Goal: Task Accomplishment & Management: Use online tool/utility

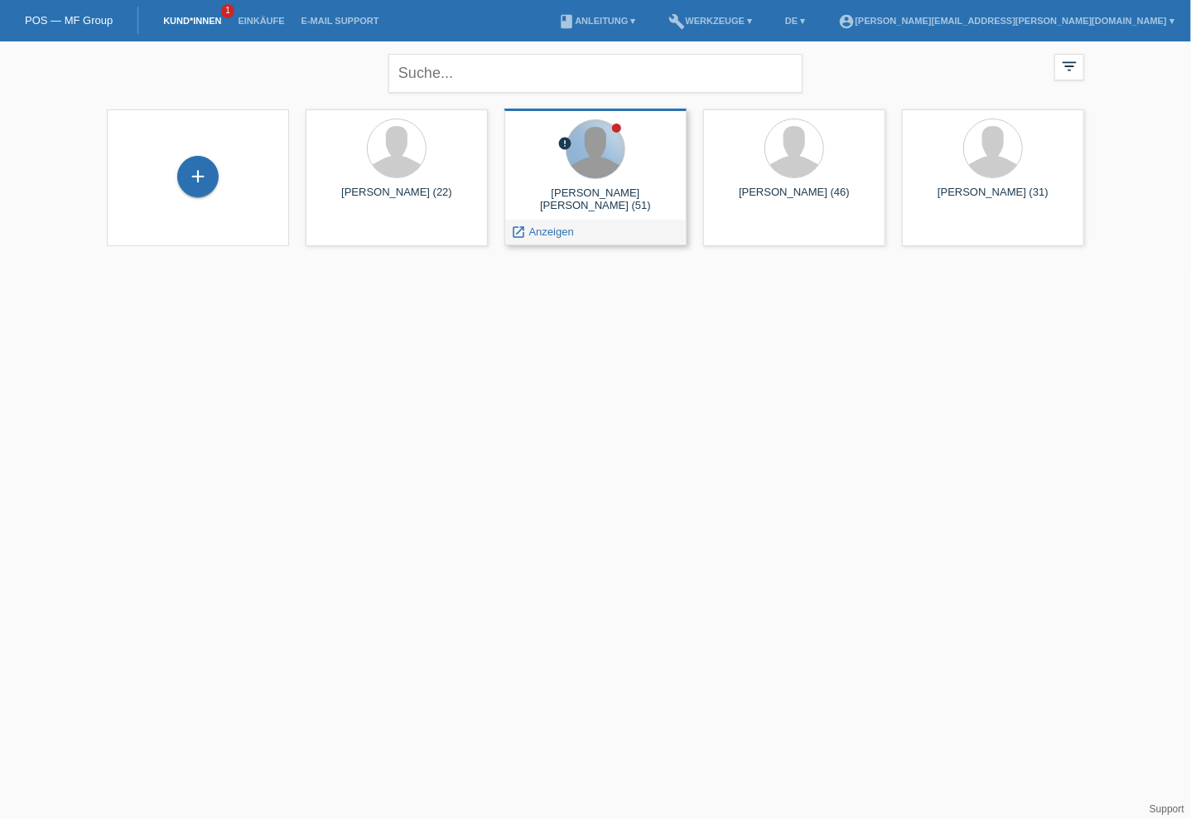
click at [600, 173] on div at bounding box center [596, 149] width 58 height 58
click at [547, 232] on span "Anzeigen" at bounding box center [551, 231] width 45 height 12
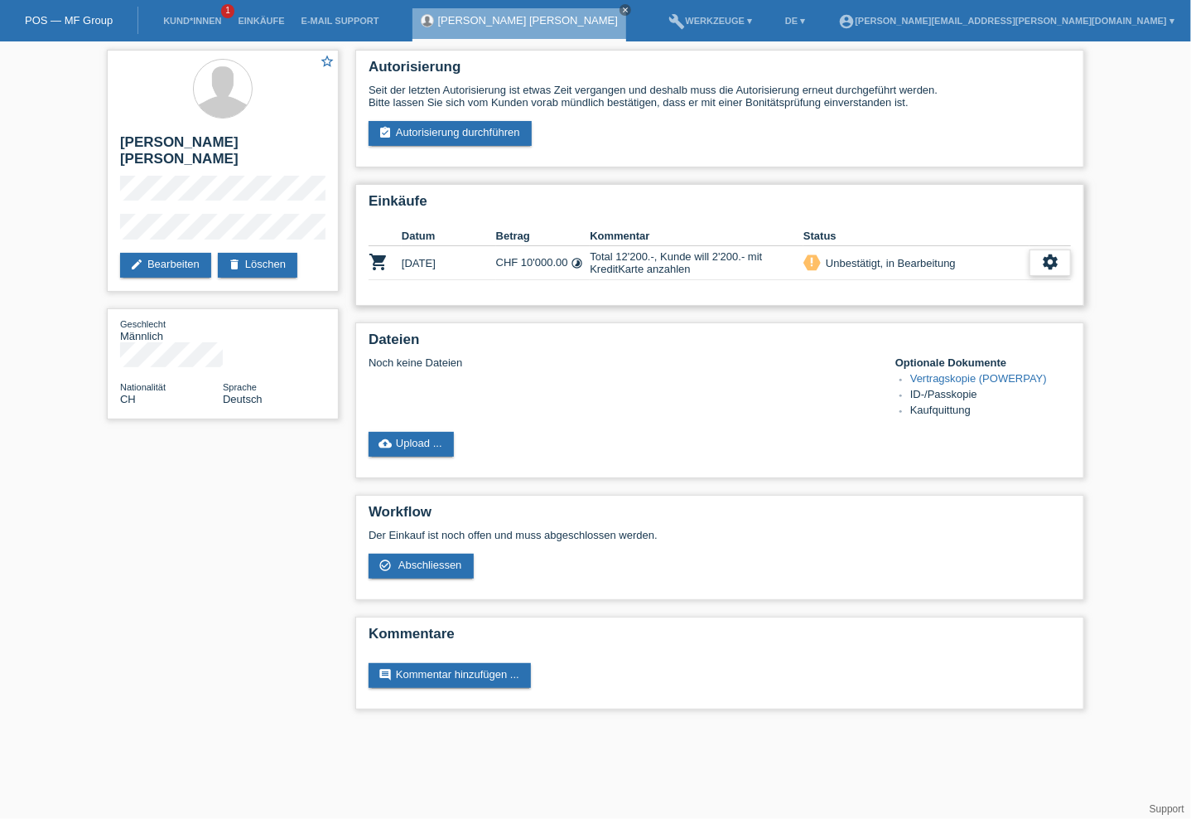
click at [1054, 256] on icon "settings" at bounding box center [1050, 262] width 18 height 18
click at [452, 566] on span "Abschliessen" at bounding box center [430, 564] width 64 height 12
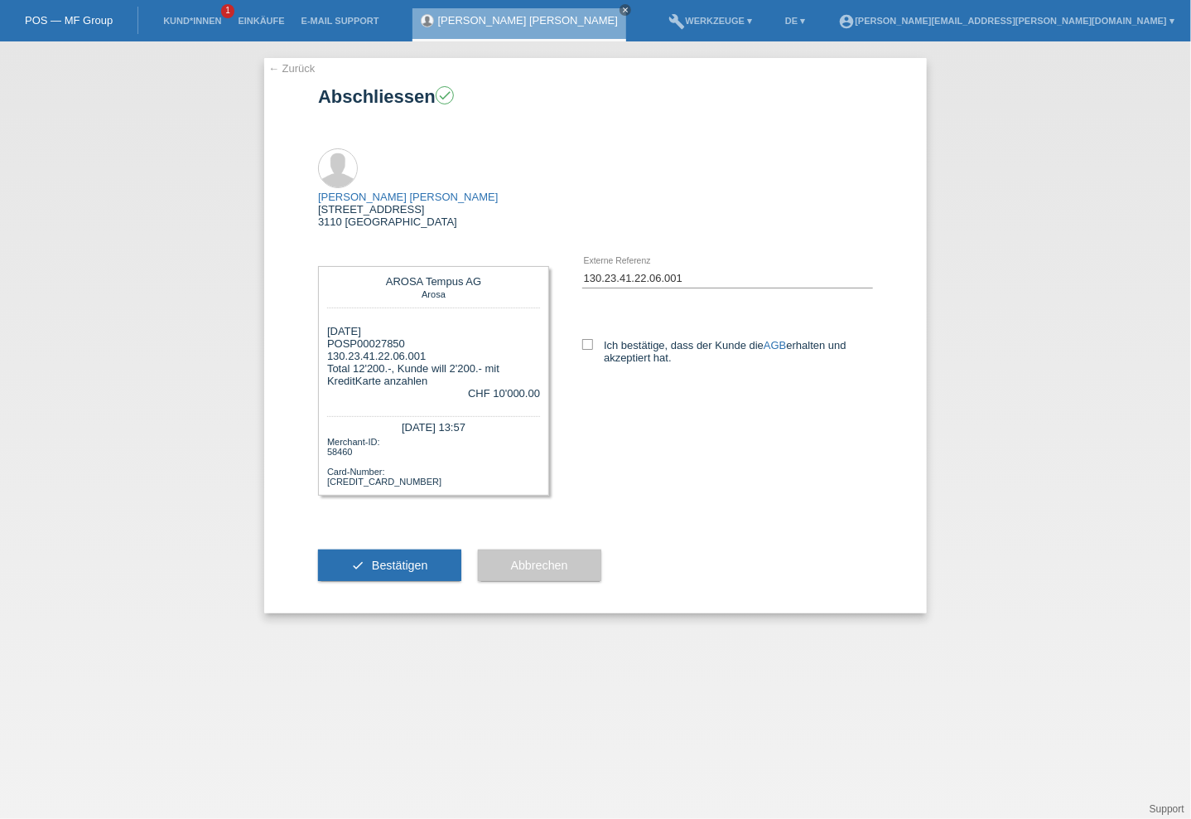
click at [297, 70] on link "← Zurück" at bounding box center [291, 68] width 46 height 12
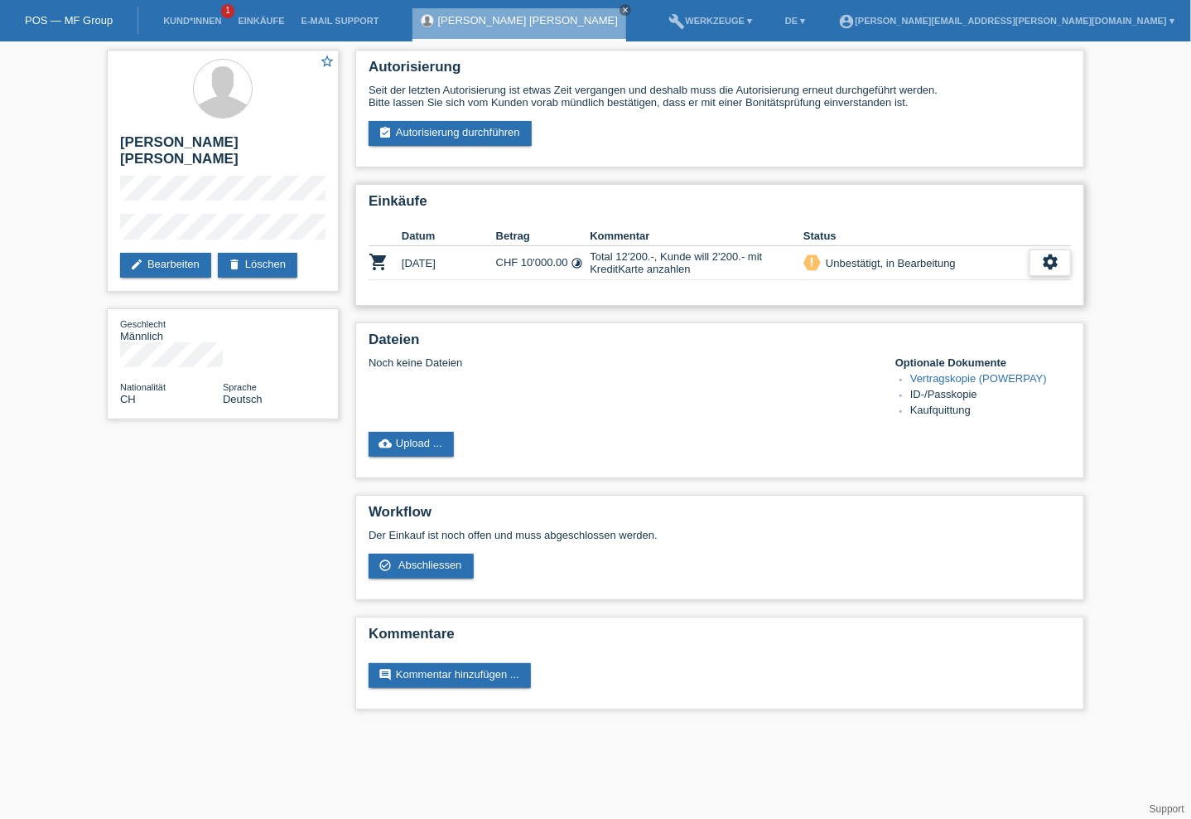
click at [1049, 268] on icon "settings" at bounding box center [1050, 262] width 18 height 18
click at [411, 445] on link "cloud_upload Upload ..." at bounding box center [411, 444] width 85 height 25
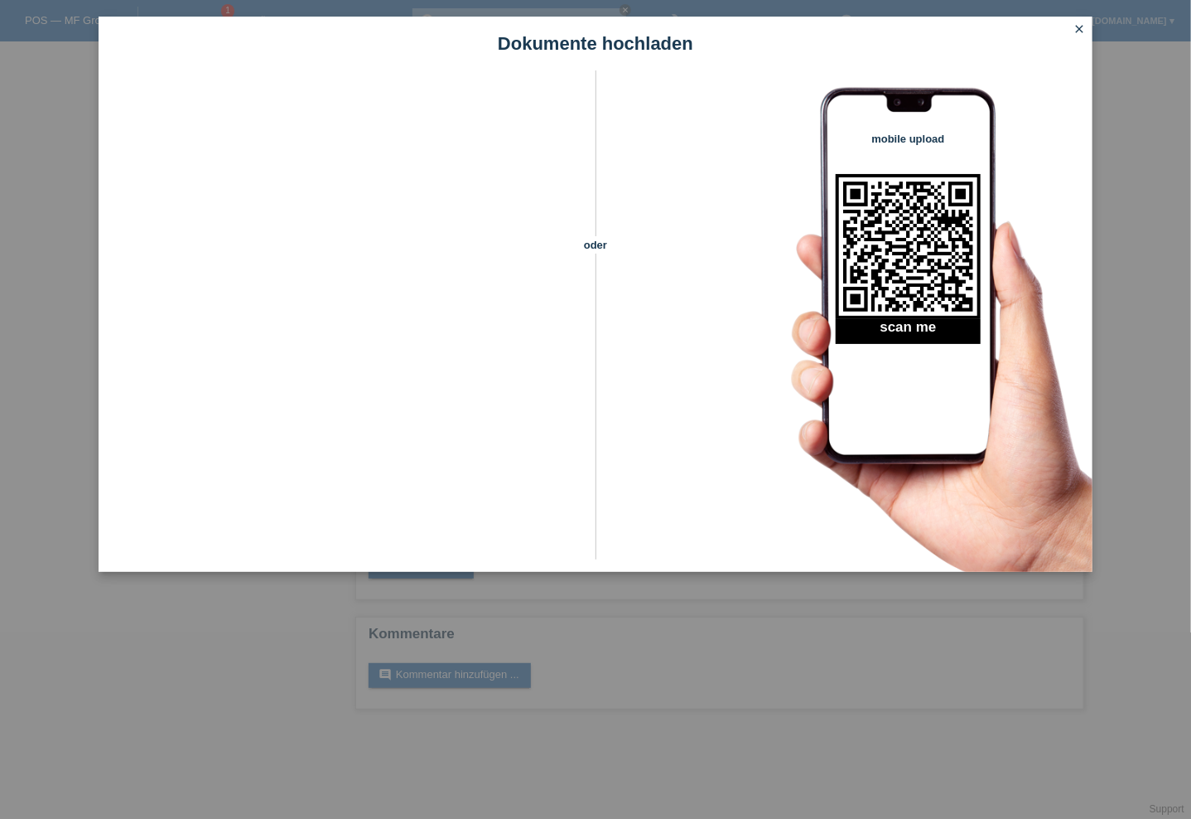
click at [1076, 28] on icon "close" at bounding box center [1079, 28] width 13 height 13
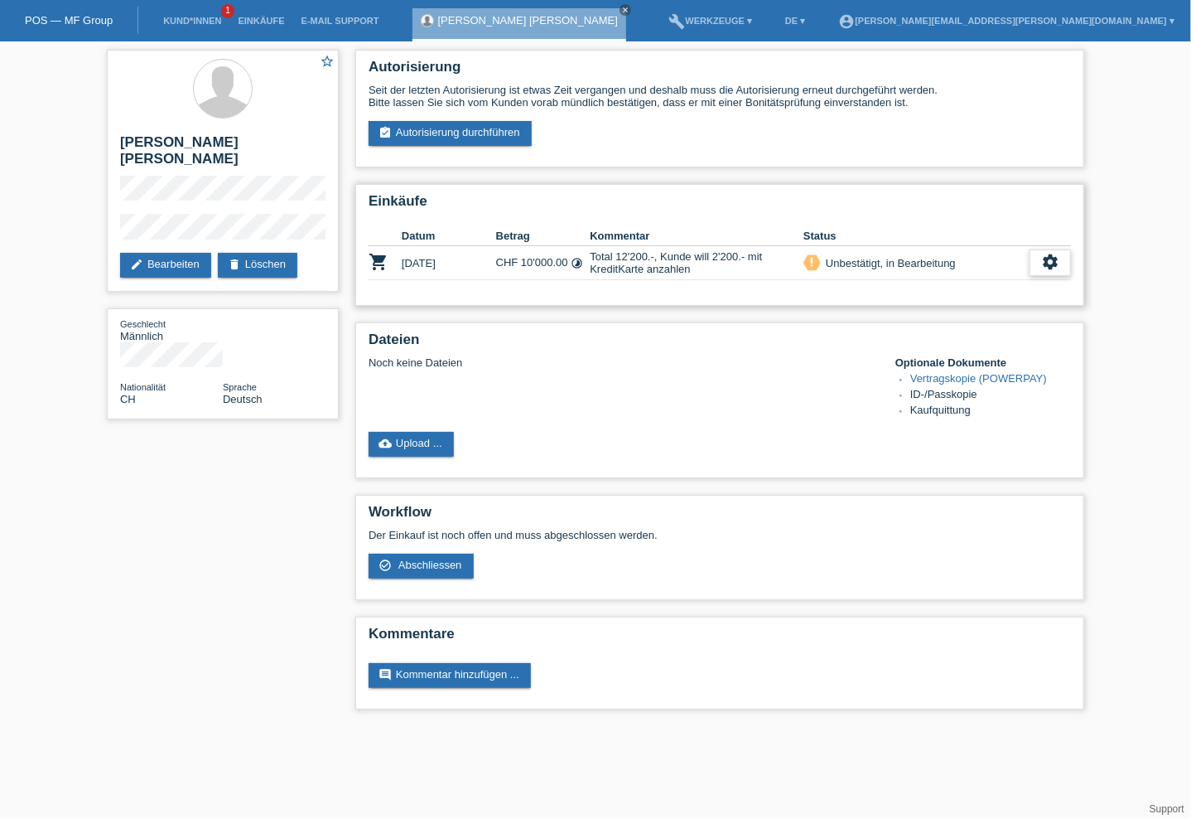
click at [1058, 256] on icon "settings" at bounding box center [1050, 262] width 18 height 18
click at [997, 306] on span "AGB herunterladen" at bounding box center [983, 313] width 97 height 20
click at [1057, 258] on icon "settings" at bounding box center [1050, 262] width 18 height 18
click at [933, 361] on span "Vertrag herunterladen" at bounding box center [940, 363] width 109 height 20
click at [984, 382] on link "Vertragskopie (POWERPAY)" at bounding box center [978, 378] width 137 height 12
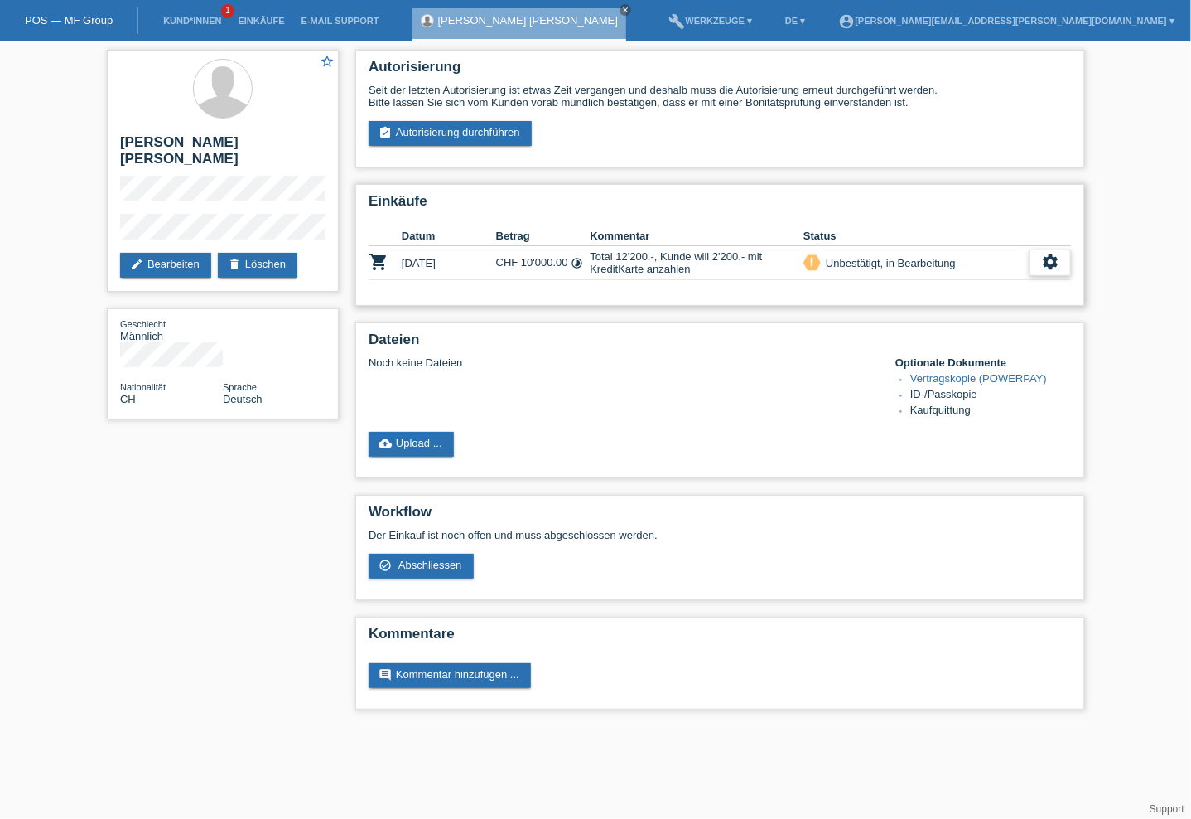
click at [1050, 267] on icon "settings" at bounding box center [1050, 262] width 18 height 18
click at [693, 311] on div "Autorisierung Seit der letzten Autorisierung ist etwas Zeit vergangen und desha…" at bounding box center [720, 383] width 746 height 684
click at [485, 127] on link "assignment_turned_in Autorisierung durchführen" at bounding box center [450, 133] width 163 height 25
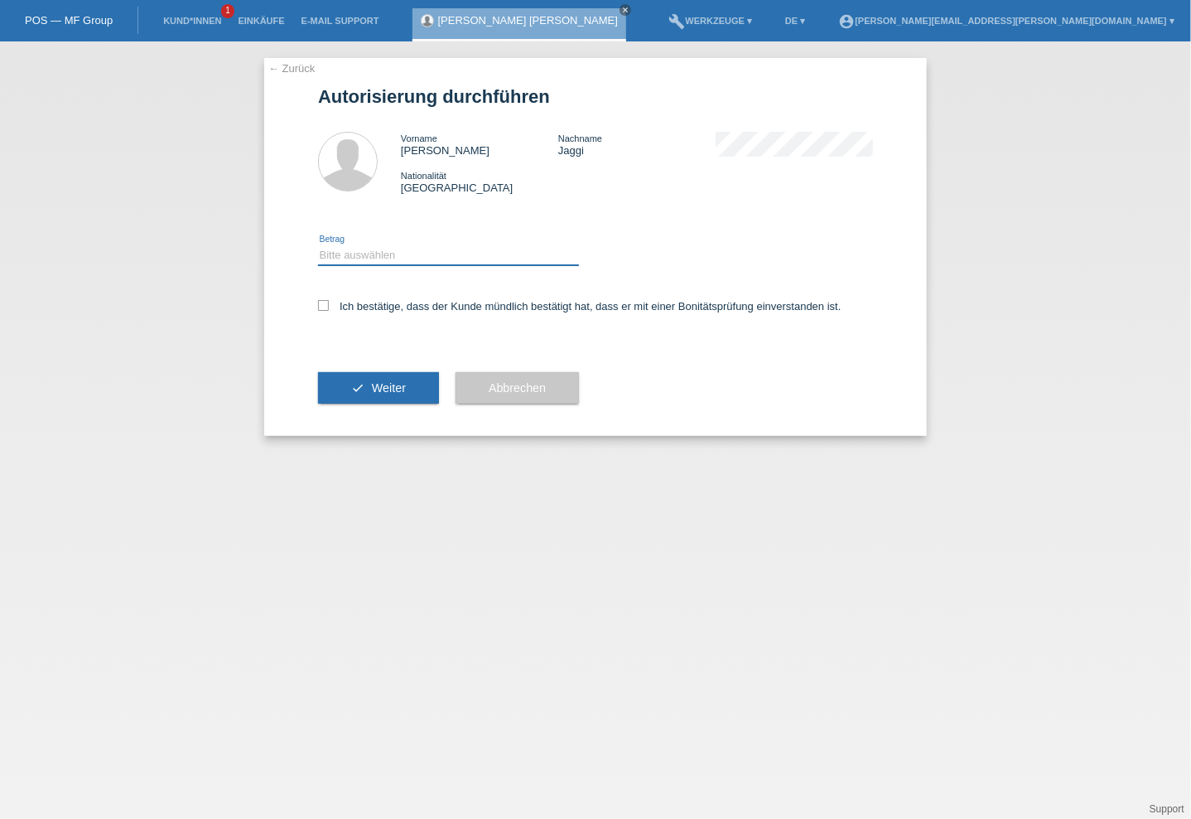
click at [432, 251] on select "Bitte auswählen CHF 1.00 - CHF 499.00 CHF 500.00 - CHF 1'999.00 CHF 2'000.00 - …" at bounding box center [448, 255] width 261 height 20
select select "3"
click at [318, 245] on select "Bitte auswählen CHF 1.00 - CHF 499.00 CHF 500.00 - CHF 1'999.00 CHF 2'000.00 - …" at bounding box center [448, 255] width 261 height 20
click at [426, 391] on button "check Weiter" at bounding box center [378, 387] width 121 height 31
click at [322, 301] on icon at bounding box center [323, 305] width 11 height 11
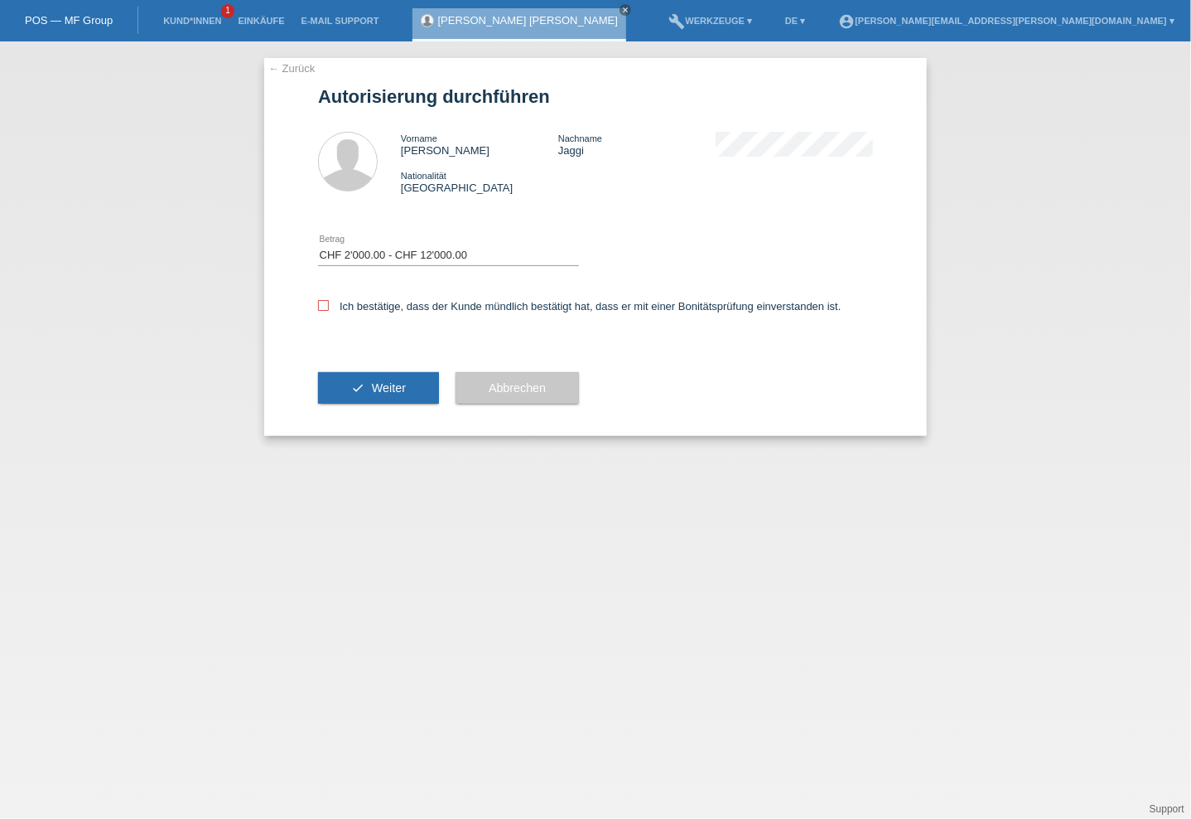
click at [322, 301] on input "Ich bestätige, dass der Kunde mündlich bestätigt hat, dass er mit einer Bonität…" at bounding box center [323, 305] width 11 height 11
checkbox input "true"
click at [370, 391] on button "check Weiter" at bounding box center [378, 387] width 121 height 31
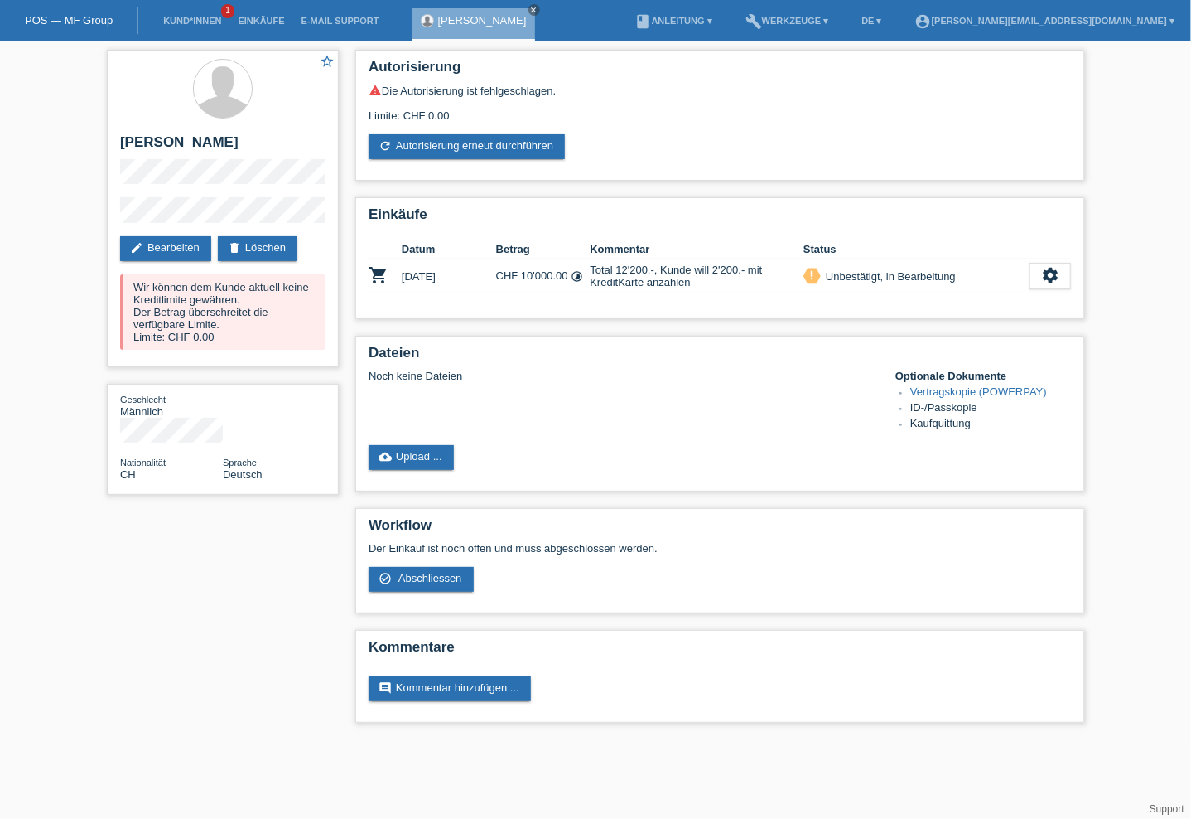
click at [951, 183] on div "Autorisierung warning Die Autorisierung ist fehlgeschlagen. Limite: CHF 0.00 re…" at bounding box center [720, 390] width 746 height 698
